Goal: Task Accomplishment & Management: Use online tool/utility

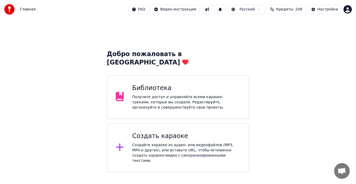
click at [152, 94] on div "Получите доступ и управляйте всеми караоке-треками, которые вы создали. Редакти…" at bounding box center [186, 102] width 108 height 16
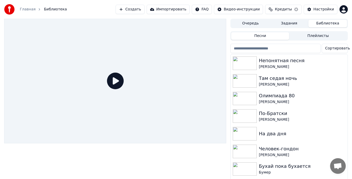
click at [143, 9] on button "Создать" at bounding box center [130, 9] width 29 height 9
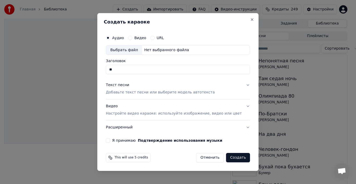
type input "*"
type input "**********"
click at [147, 91] on p "Добавьте текст песни или выберите модель автотекста" at bounding box center [160, 92] width 109 height 5
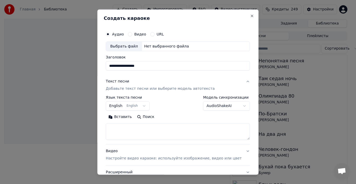
click at [143, 105] on button "English English" at bounding box center [128, 105] width 44 height 9
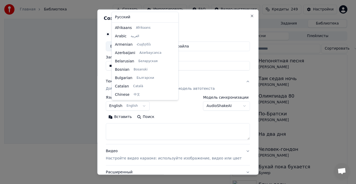
scroll to position [42, 0]
select select "**"
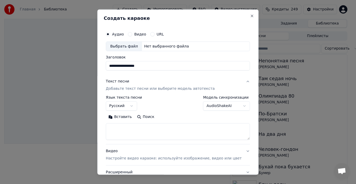
click at [143, 138] on textarea at bounding box center [178, 131] width 144 height 17
paste textarea "**********"
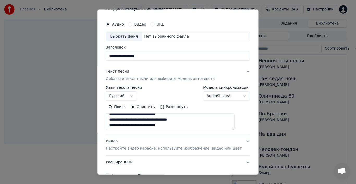
scroll to position [0, 0]
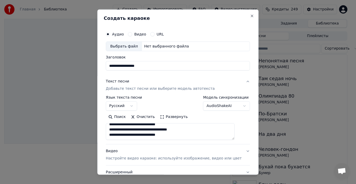
type textarea "**********"
click at [157, 45] on div "Нет выбранного файла" at bounding box center [166, 46] width 49 height 5
type input "**********"
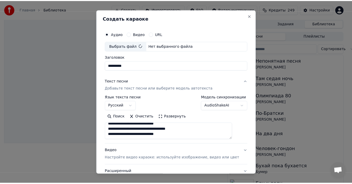
scroll to position [41, 0]
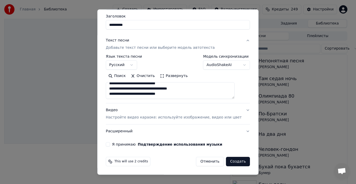
click at [110, 145] on button "Я принимаю Подтверждение использования музыки" at bounding box center [108, 144] width 4 height 4
click at [234, 161] on button "Создать" at bounding box center [238, 161] width 24 height 9
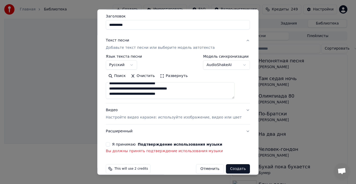
click at [110, 144] on button "Я принимаю Подтверждение использования музыки" at bounding box center [108, 144] width 4 height 4
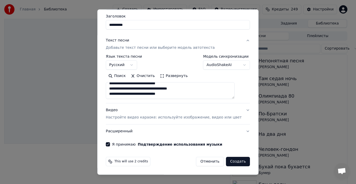
click at [235, 161] on button "Создать" at bounding box center [238, 161] width 24 height 9
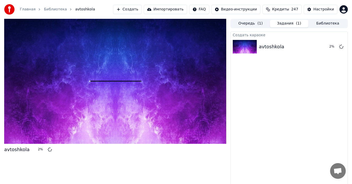
click at [251, 23] on button "Очередь ( 1 )" at bounding box center [250, 24] width 39 height 8
click at [282, 23] on button "Задания ( 1 )" at bounding box center [289, 24] width 39 height 8
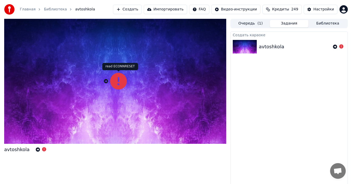
click at [116, 83] on icon at bounding box center [118, 81] width 17 height 17
click at [246, 46] on img at bounding box center [245, 47] width 24 height 14
click at [335, 46] on icon at bounding box center [335, 47] width 4 height 4
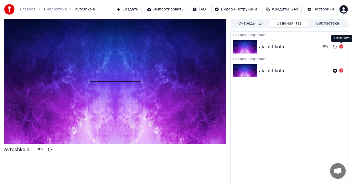
click at [340, 46] on icon at bounding box center [341, 46] width 4 height 4
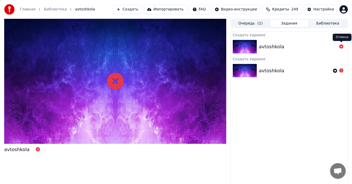
click at [292, 46] on div "avtoshkola" at bounding box center [298, 46] width 78 height 7
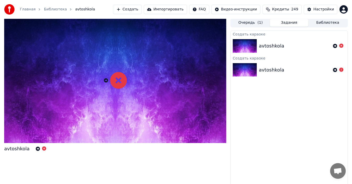
scroll to position [0, 0]
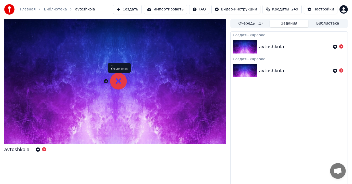
click at [119, 84] on icon at bounding box center [118, 81] width 17 height 17
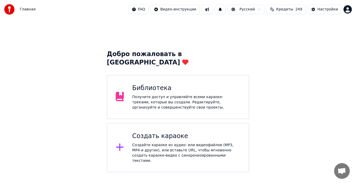
click at [172, 84] on div "Библиотека" at bounding box center [186, 88] width 108 height 8
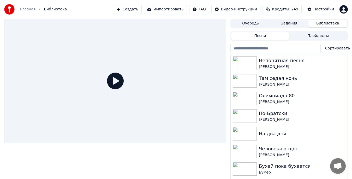
click at [142, 10] on button "Создать" at bounding box center [127, 9] width 29 height 9
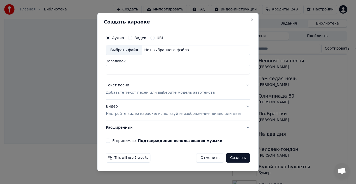
type input "*"
type input "**********"
click at [163, 92] on p "Добавьте текст песни или выберите модель автотекста" at bounding box center [160, 92] width 109 height 5
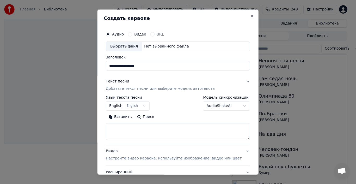
click at [141, 106] on button "English English" at bounding box center [128, 105] width 44 height 9
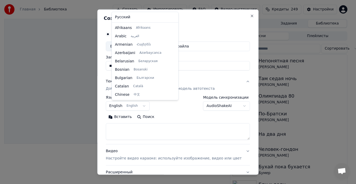
scroll to position [42, 0]
select select "**"
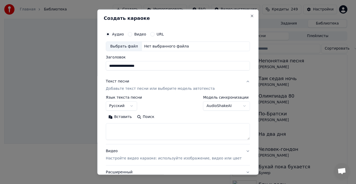
click at [140, 133] on textarea at bounding box center [178, 131] width 144 height 17
paste textarea "**********"
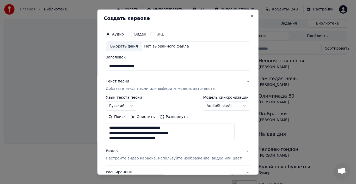
scroll to position [0, 0]
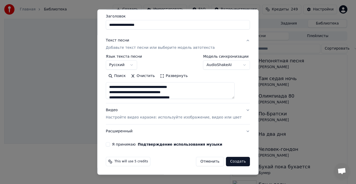
type textarea "**********"
click at [147, 118] on p "Настройте видео караоке: используйте изображение, видео или цвет" at bounding box center [174, 117] width 136 height 5
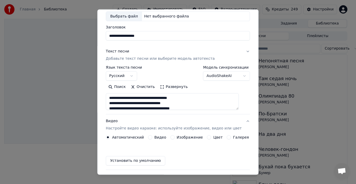
scroll to position [27, 0]
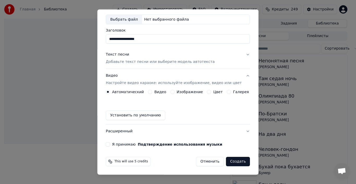
click at [188, 93] on label "Изображение" at bounding box center [190, 92] width 26 height 4
click at [175, 93] on button "Изображение" at bounding box center [173, 92] width 4 height 4
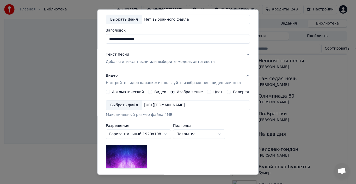
click at [187, 103] on div "[URL][DOMAIN_NAME]" at bounding box center [164, 105] width 45 height 5
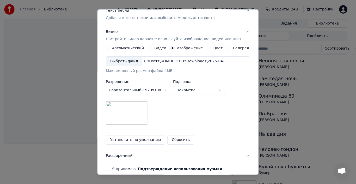
scroll to position [95, 0]
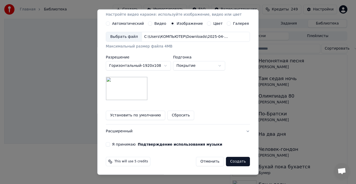
click at [110, 144] on button "Я принимаю Подтверждение использования музыки" at bounding box center [108, 144] width 4 height 4
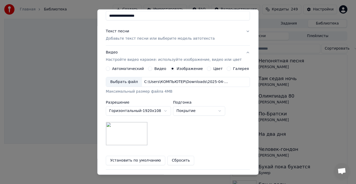
scroll to position [0, 0]
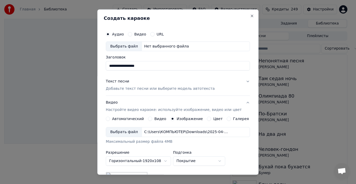
click at [181, 88] on p "Добавьте текст песни или выберите модель автотекста" at bounding box center [160, 88] width 109 height 5
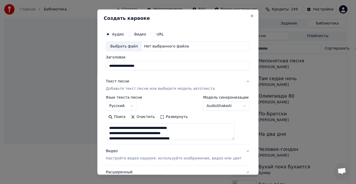
scroll to position [41, 0]
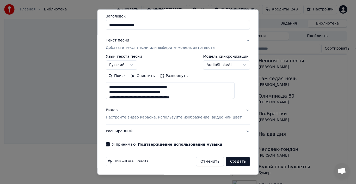
click at [229, 163] on button "Создать" at bounding box center [238, 161] width 24 height 9
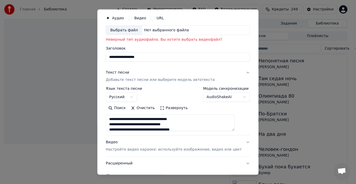
scroll to position [0, 0]
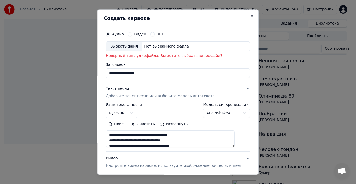
click at [137, 47] on div "Выбрать файл" at bounding box center [124, 45] width 36 height 9
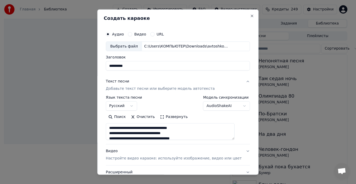
drag, startPoint x: 142, startPoint y: 67, endPoint x: 74, endPoint y: 65, distance: 67.8
click at [75, 66] on body "**********" at bounding box center [176, 92] width 352 height 184
type input "*"
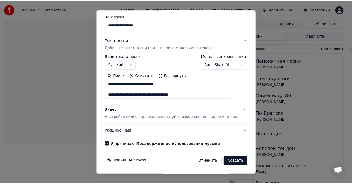
scroll to position [129, 0]
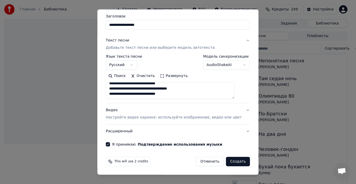
type input "**********"
click at [236, 162] on button "Создать" at bounding box center [238, 161] width 24 height 9
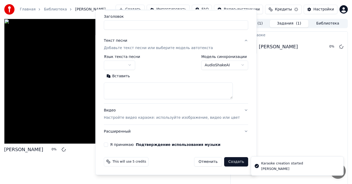
scroll to position [0, 0]
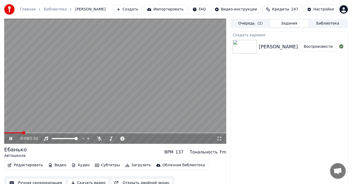
click at [219, 140] on icon at bounding box center [219, 138] width 5 height 4
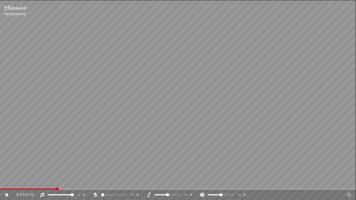
click at [101, 184] on span at bounding box center [102, 195] width 3 height 3
click at [22, 184] on video at bounding box center [178, 100] width 356 height 200
click at [22, 184] on div "0:19 / 1:52" at bounding box center [178, 195] width 356 height 10
click at [9, 184] on icon at bounding box center [10, 195] width 12 height 4
click at [6, 184] on video at bounding box center [178, 100] width 356 height 200
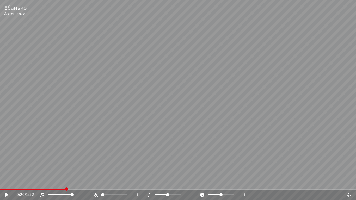
click at [5, 184] on span at bounding box center [32, 189] width 65 height 1
drag, startPoint x: 101, startPoint y: 196, endPoint x: 111, endPoint y: 194, distance: 9.8
click at [111, 184] on div at bounding box center [119, 195] width 42 height 5
click at [114, 184] on span at bounding box center [114, 195] width 3 height 3
click at [7, 184] on icon at bounding box center [10, 195] width 12 height 4
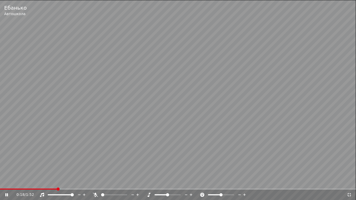
click at [101, 184] on span at bounding box center [102, 195] width 3 height 3
click at [350, 184] on icon at bounding box center [349, 195] width 5 height 4
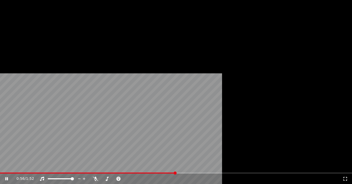
scroll to position [6, 0]
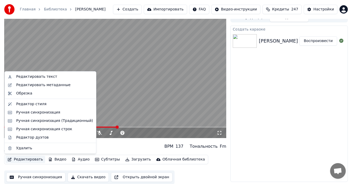
click at [27, 160] on button "Редактировать" at bounding box center [25, 159] width 40 height 7
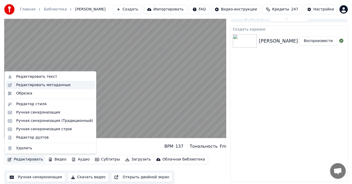
click at [33, 84] on div "Редактировать метаданные" at bounding box center [43, 84] width 54 height 5
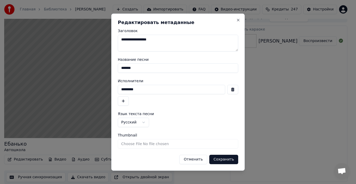
drag, startPoint x: 160, startPoint y: 39, endPoint x: 71, endPoint y: 33, distance: 88.9
click at [72, 33] on body "**********" at bounding box center [176, 86] width 352 height 184
type textarea "**********"
click at [223, 158] on button "Сохранить" at bounding box center [223, 159] width 29 height 9
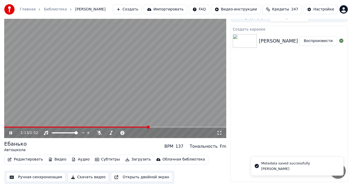
click at [5, 127] on span at bounding box center [76, 127] width 145 height 1
click at [4, 127] on span at bounding box center [5, 126] width 3 height 3
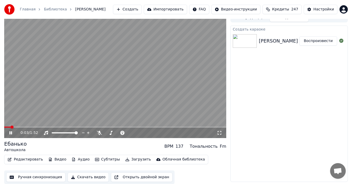
click at [9, 131] on icon at bounding box center [14, 133] width 12 height 4
click at [26, 160] on button "Редактировать" at bounding box center [25, 159] width 40 height 7
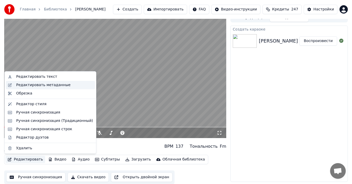
click at [36, 85] on div "Редактировать метаданные" at bounding box center [43, 84] width 54 height 5
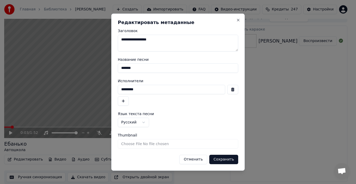
drag, startPoint x: 151, startPoint y: 38, endPoint x: 59, endPoint y: 33, distance: 92.2
click at [59, 34] on body "**********" at bounding box center [176, 86] width 352 height 184
type textarea "**********"
click at [227, 159] on button "Сохранить" at bounding box center [223, 159] width 29 height 9
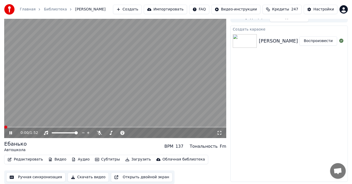
click at [4, 127] on span at bounding box center [4, 127] width 0 height 1
click at [8, 128] on span at bounding box center [9, 126] width 3 height 3
click at [11, 132] on icon at bounding box center [10, 132] width 3 height 3
click at [17, 144] on div "Ебанько" at bounding box center [15, 143] width 22 height 7
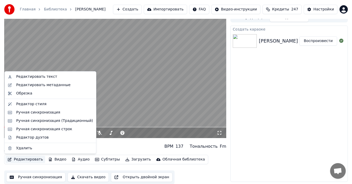
click at [30, 160] on button "Редактировать" at bounding box center [25, 159] width 40 height 7
click at [38, 104] on div "Редактор стиля" at bounding box center [31, 103] width 30 height 5
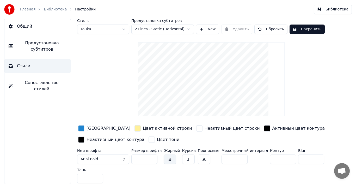
click at [302, 28] on button "Сохранить" at bounding box center [307, 29] width 35 height 9
click at [305, 29] on button "Готово" at bounding box center [304, 29] width 28 height 9
click at [23, 8] on link "Главная" at bounding box center [28, 9] width 16 height 5
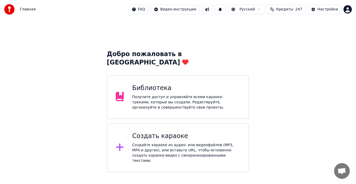
click at [165, 86] on div "Библиотека Получите доступ и управляйте всеми караоке-треками, которые вы созда…" at bounding box center [186, 97] width 108 height 26
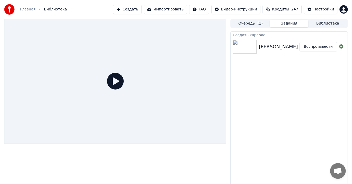
click at [251, 43] on img at bounding box center [245, 47] width 24 height 14
click at [116, 79] on icon at bounding box center [115, 81] width 17 height 17
click at [247, 47] on img at bounding box center [245, 47] width 24 height 14
click at [116, 82] on icon at bounding box center [115, 81] width 17 height 17
click at [251, 10] on html "Главная Библиотека Создать Импортировать FAQ Видео-инструкции Кредиты 247 Настр…" at bounding box center [176, 92] width 352 height 184
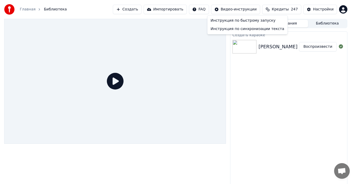
click at [250, 68] on html "Главная Библиотека Создать Импортировать FAQ Видео-инструкции Кредиты 247 Настр…" at bounding box center [178, 92] width 356 height 184
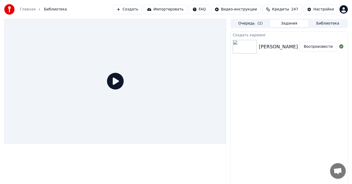
click at [258, 48] on div at bounding box center [246, 47] width 26 height 14
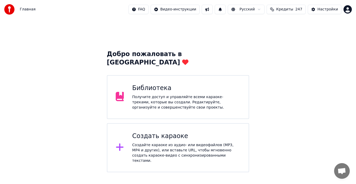
click at [163, 94] on div "Получите доступ и управляйте всеми караоке-треками, которые вы создали. Редакти…" at bounding box center [186, 102] width 108 height 16
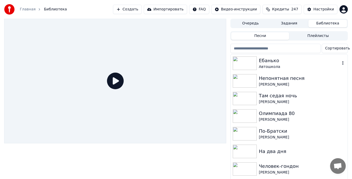
click at [253, 61] on img at bounding box center [245, 64] width 24 height 14
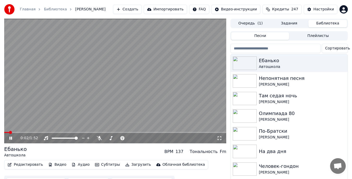
click at [11, 138] on icon at bounding box center [10, 138] width 3 height 3
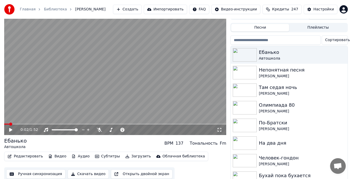
scroll to position [13, 0]
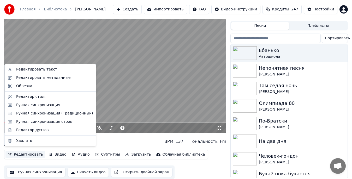
click at [21, 152] on button "Редактировать" at bounding box center [25, 154] width 40 height 7
click at [39, 78] on div "Редактировать метаданные" at bounding box center [43, 77] width 54 height 5
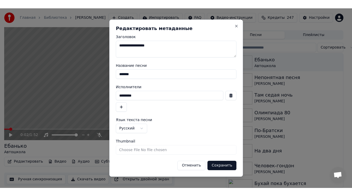
scroll to position [8, 0]
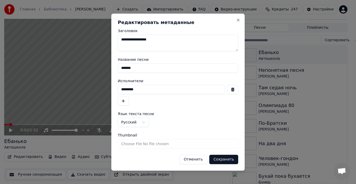
drag, startPoint x: 151, startPoint y: 69, endPoint x: 77, endPoint y: 66, distance: 74.2
click at [77, 66] on body "Главная Библиотека Ебанько • Автошкола Создать Импортировать FAQ Видео-инструкц…" at bounding box center [176, 84] width 352 height 184
type input "*********"
drag, startPoint x: 146, startPoint y: 89, endPoint x: 77, endPoint y: 88, distance: 69.7
click at [75, 91] on body "Главная Библиотека Ебанько • Автошкола Создать Импортировать FAQ Видео-инструкц…" at bounding box center [176, 84] width 352 height 184
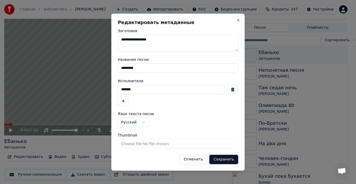
type input "*******"
click at [223, 160] on button "Сохранить" at bounding box center [223, 159] width 29 height 9
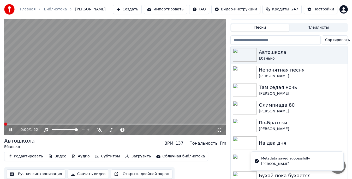
click at [8, 131] on icon at bounding box center [14, 130] width 12 height 4
click at [11, 131] on icon at bounding box center [10, 130] width 3 height 4
click at [183, 123] on video at bounding box center [115, 72] width 222 height 125
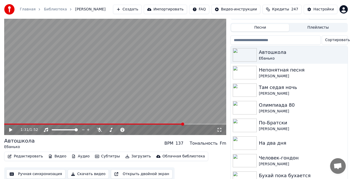
click at [183, 124] on span at bounding box center [115, 124] width 222 height 1
click at [7, 131] on div "1:31 / 1:52" at bounding box center [115, 130] width 218 height 5
click at [11, 131] on icon at bounding box center [10, 130] width 3 height 4
click at [219, 130] on icon at bounding box center [219, 130] width 5 height 4
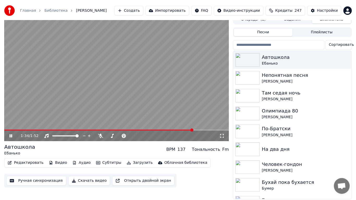
scroll to position [4, 0]
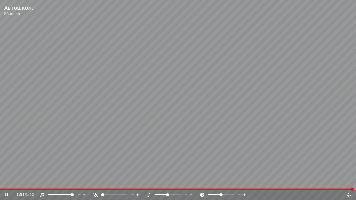
click at [350, 184] on icon at bounding box center [349, 195] width 5 height 4
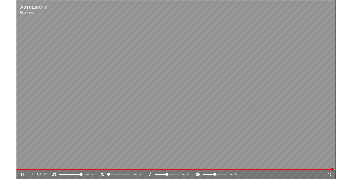
scroll to position [13, 0]
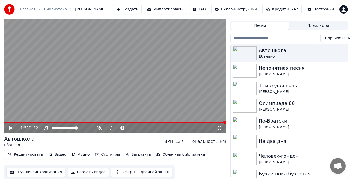
click at [83, 171] on button "Скачать видео" at bounding box center [88, 172] width 41 height 9
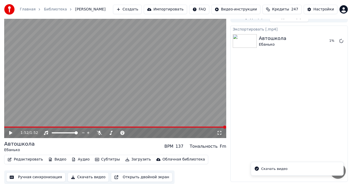
scroll to position [0, 0]
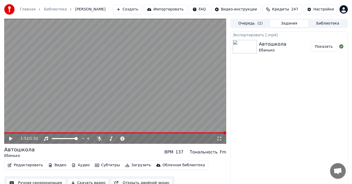
click at [322, 45] on button "Показать" at bounding box center [323, 46] width 27 height 9
